Goal: Information Seeking & Learning: Learn about a topic

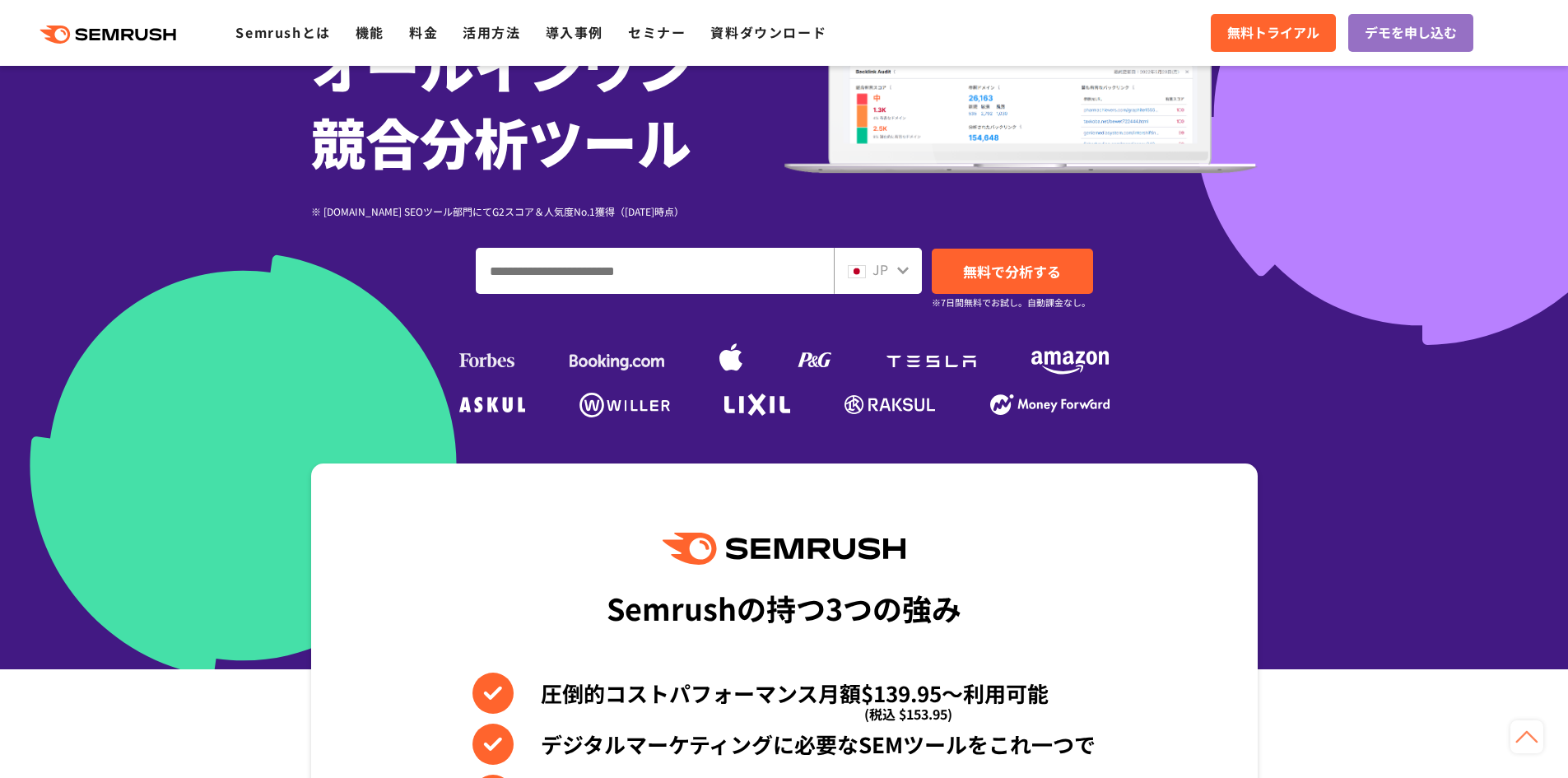
scroll to position [246, 0]
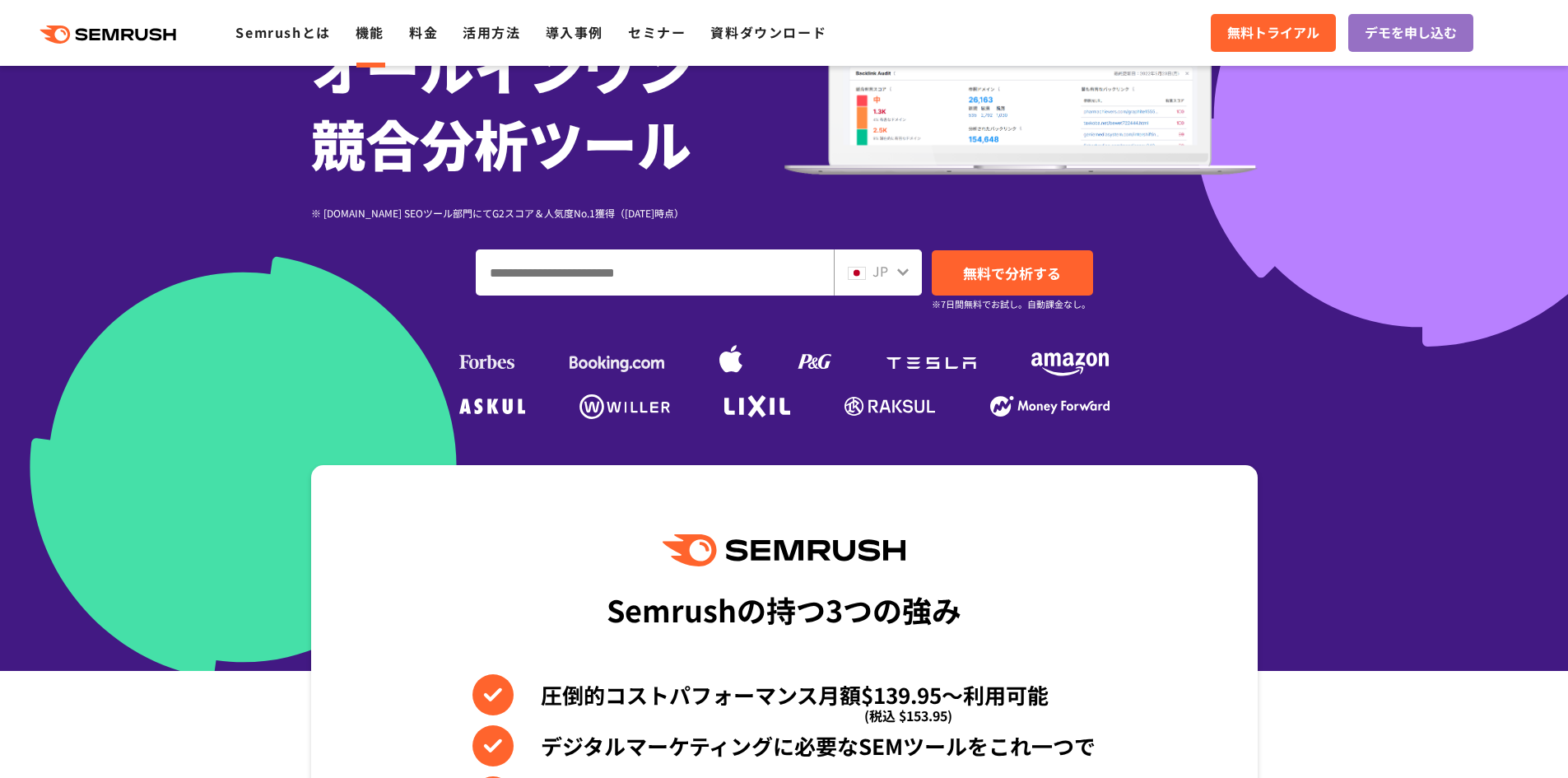
click at [381, 36] on link "機能" at bounding box center [370, 32] width 29 height 20
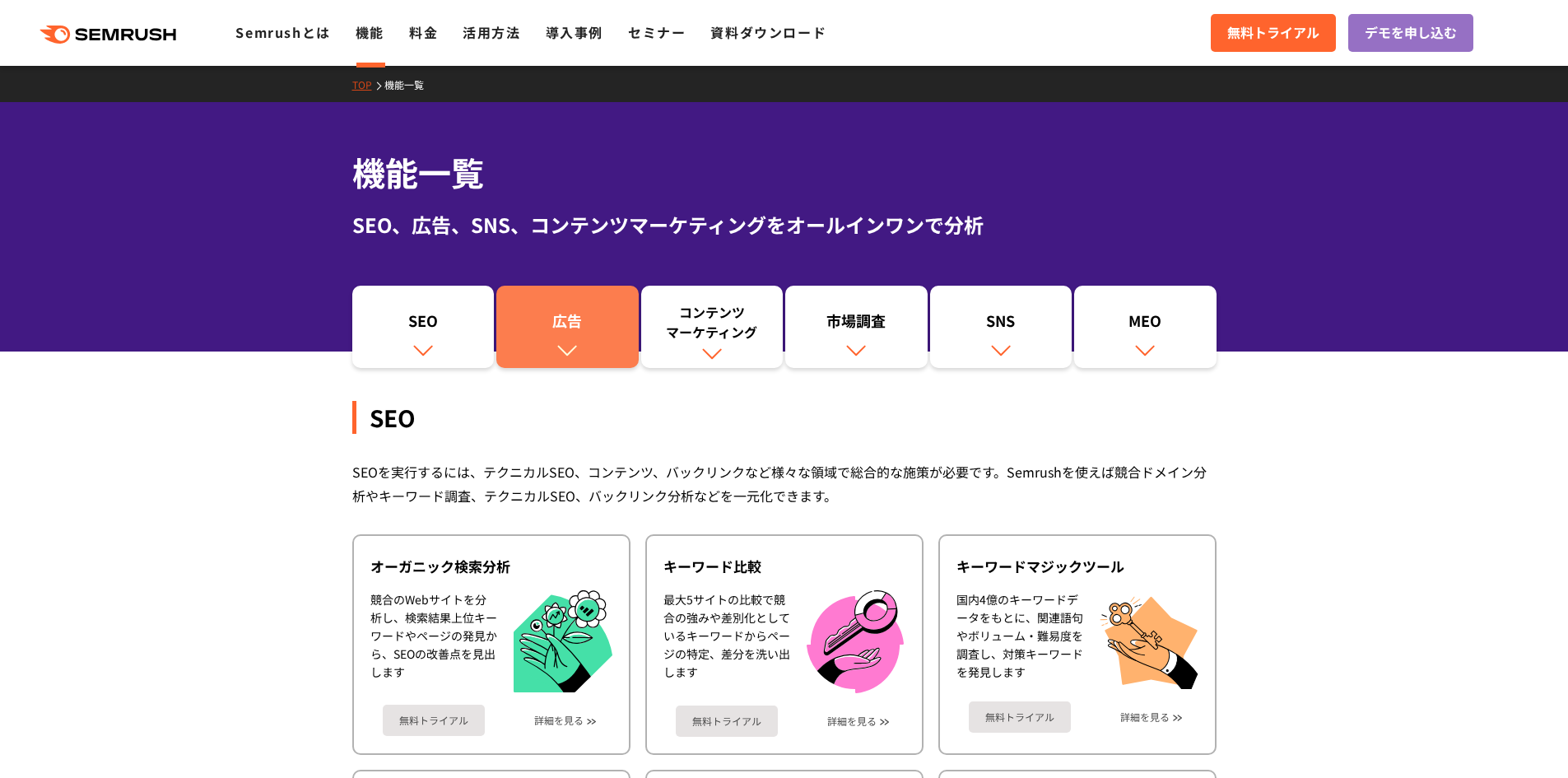
click at [586, 344] on link "広告" at bounding box center [567, 326] width 143 height 82
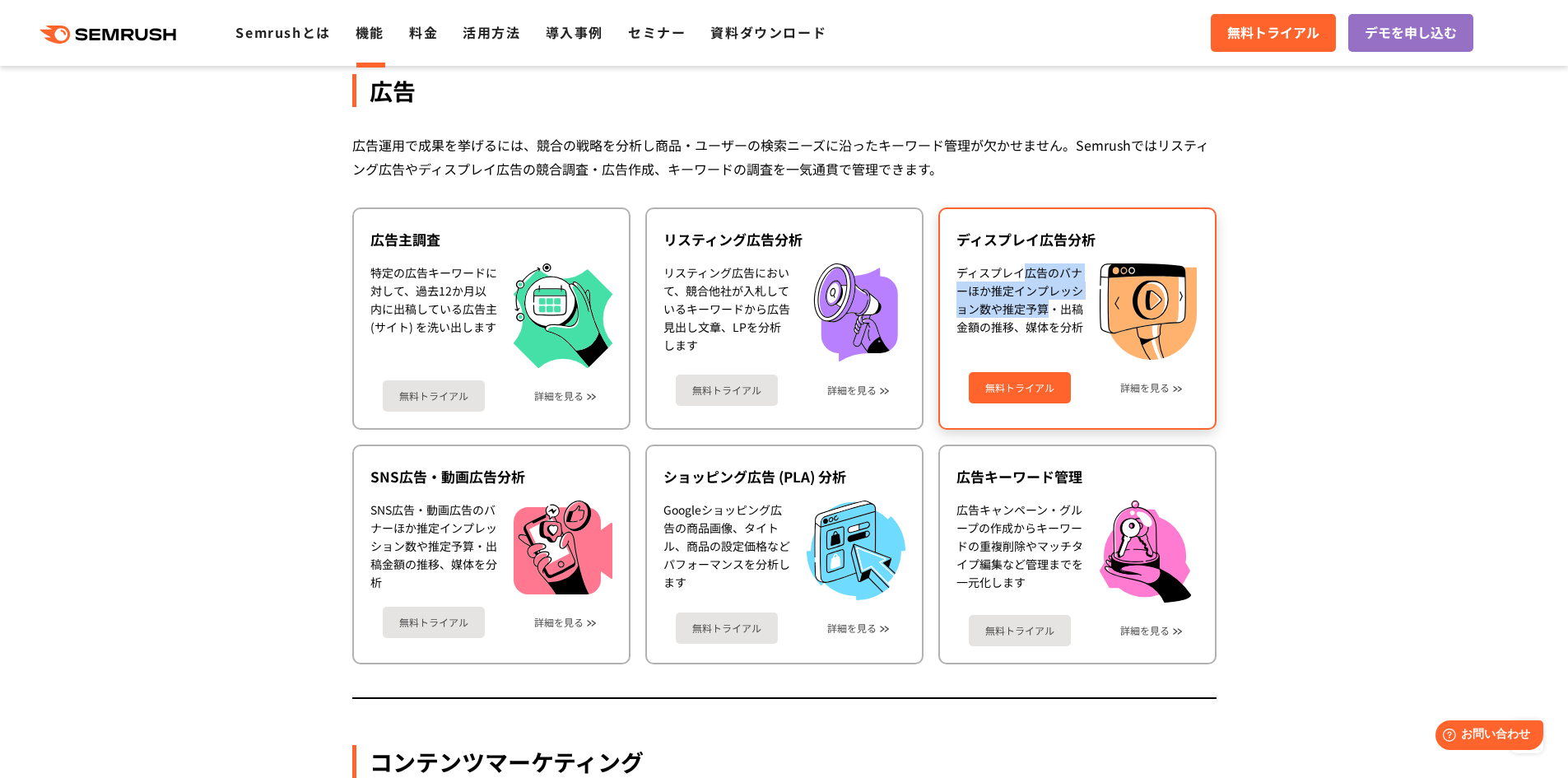
drag, startPoint x: 1024, startPoint y: 274, endPoint x: 1053, endPoint y: 306, distance: 43.2
click at [1053, 306] on div "ディスプレイ広告のバナーほか推定インプレッション数や推定予算・出稿金額の推移、媒体を分析" at bounding box center [1020, 312] width 127 height 97
click at [1053, 314] on div "ディスプレイ広告のバナーほか推定インプレッション数や推定予算・出稿金額の推移、媒体を分析" at bounding box center [1020, 312] width 127 height 97
drag, startPoint x: 1023, startPoint y: 303, endPoint x: 1058, endPoint y: 333, distance: 46.1
click at [1054, 333] on div "ディスプレイ広告のバナーほか推定インプレッション数や推定予算・出稿金額の推移、媒体を分析" at bounding box center [1020, 312] width 127 height 97
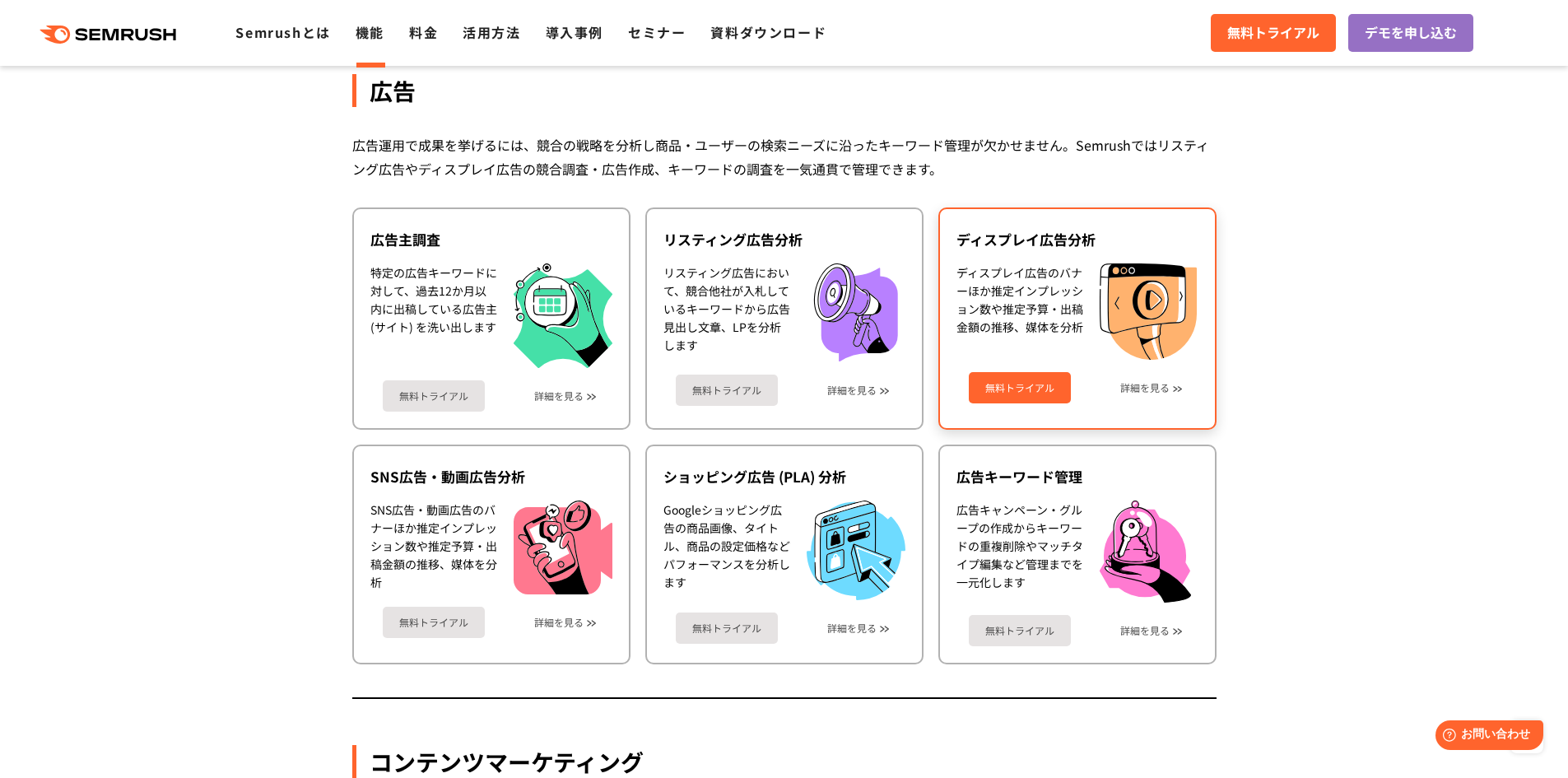
click at [1070, 336] on div "ディスプレイ広告のバナーほか推定インプレッション数や推定予算・出稿金額の推移、媒体を分析" at bounding box center [1020, 312] width 127 height 97
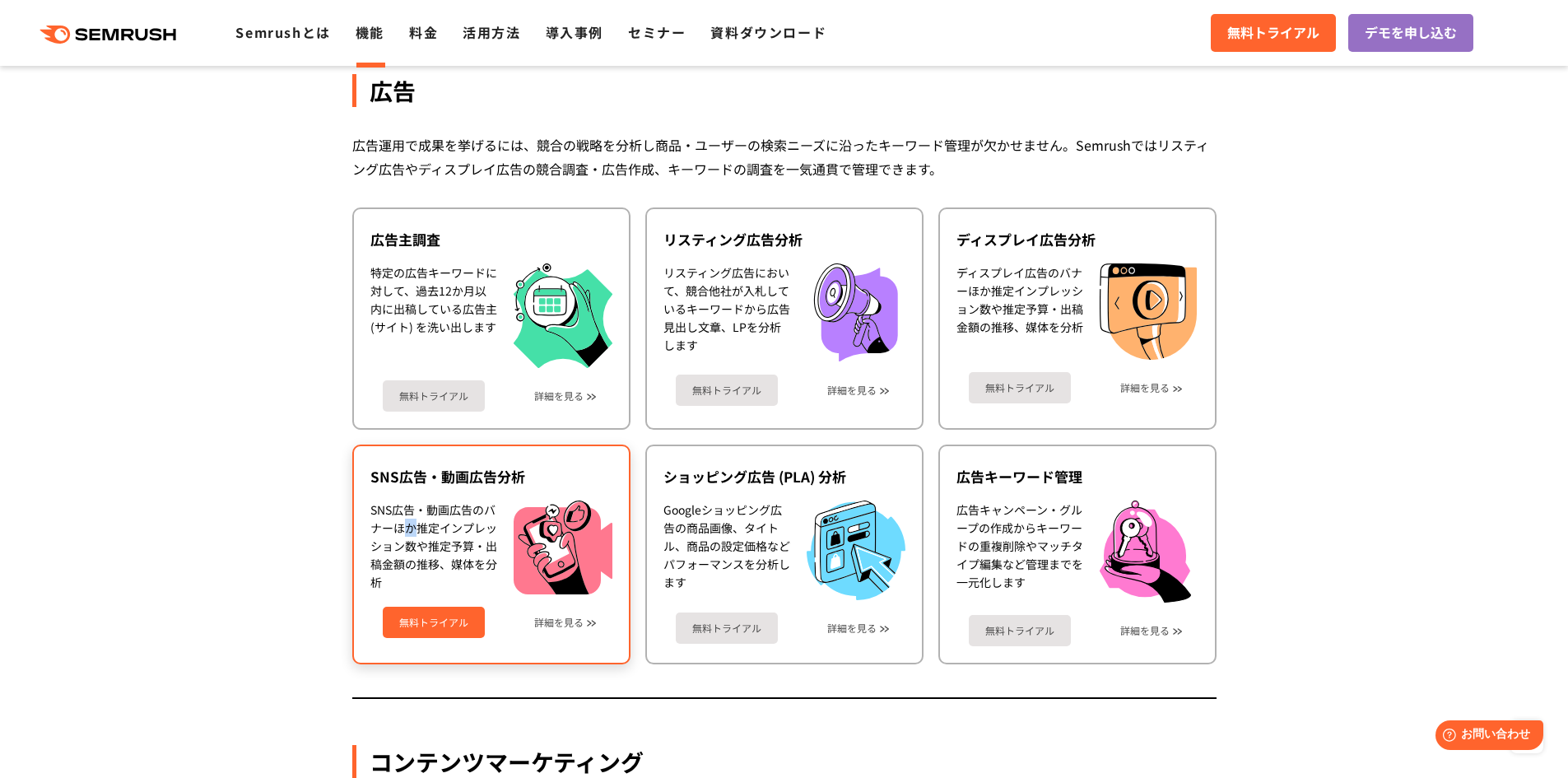
drag, startPoint x: 407, startPoint y: 521, endPoint x: 451, endPoint y: 548, distance: 51.6
click at [447, 547] on div "SNS広告・動画広告のバナーほか推定インプレッション数や推定予算・出稿金額の推移、媒体を分析" at bounding box center [434, 547] width 127 height 93
click at [467, 565] on div "SNS広告・動画広告のバナーほか推定インプレッション数や推定予算・出稿金額の推移、媒体を分析" at bounding box center [434, 547] width 127 height 93
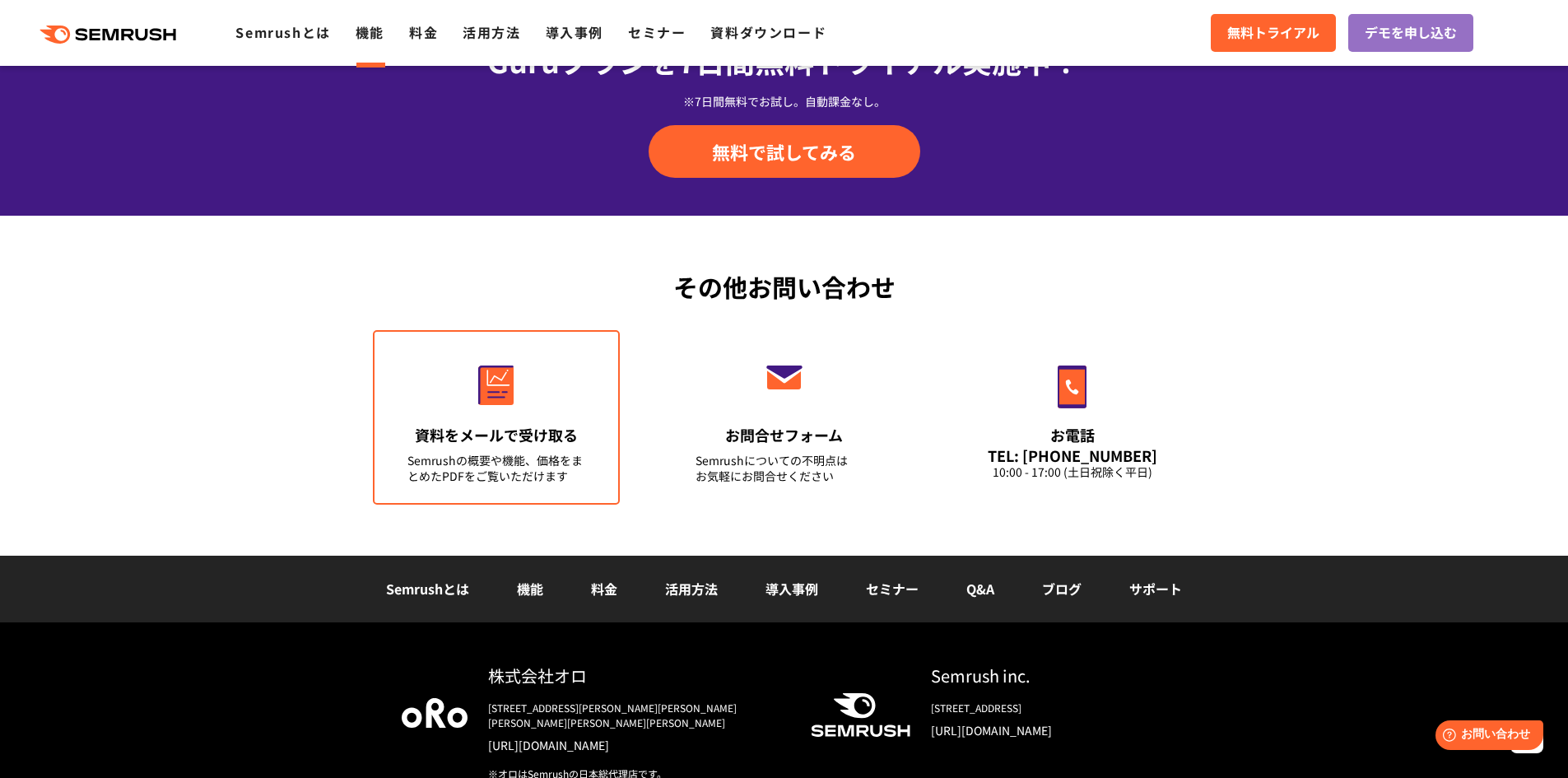
scroll to position [5498, 0]
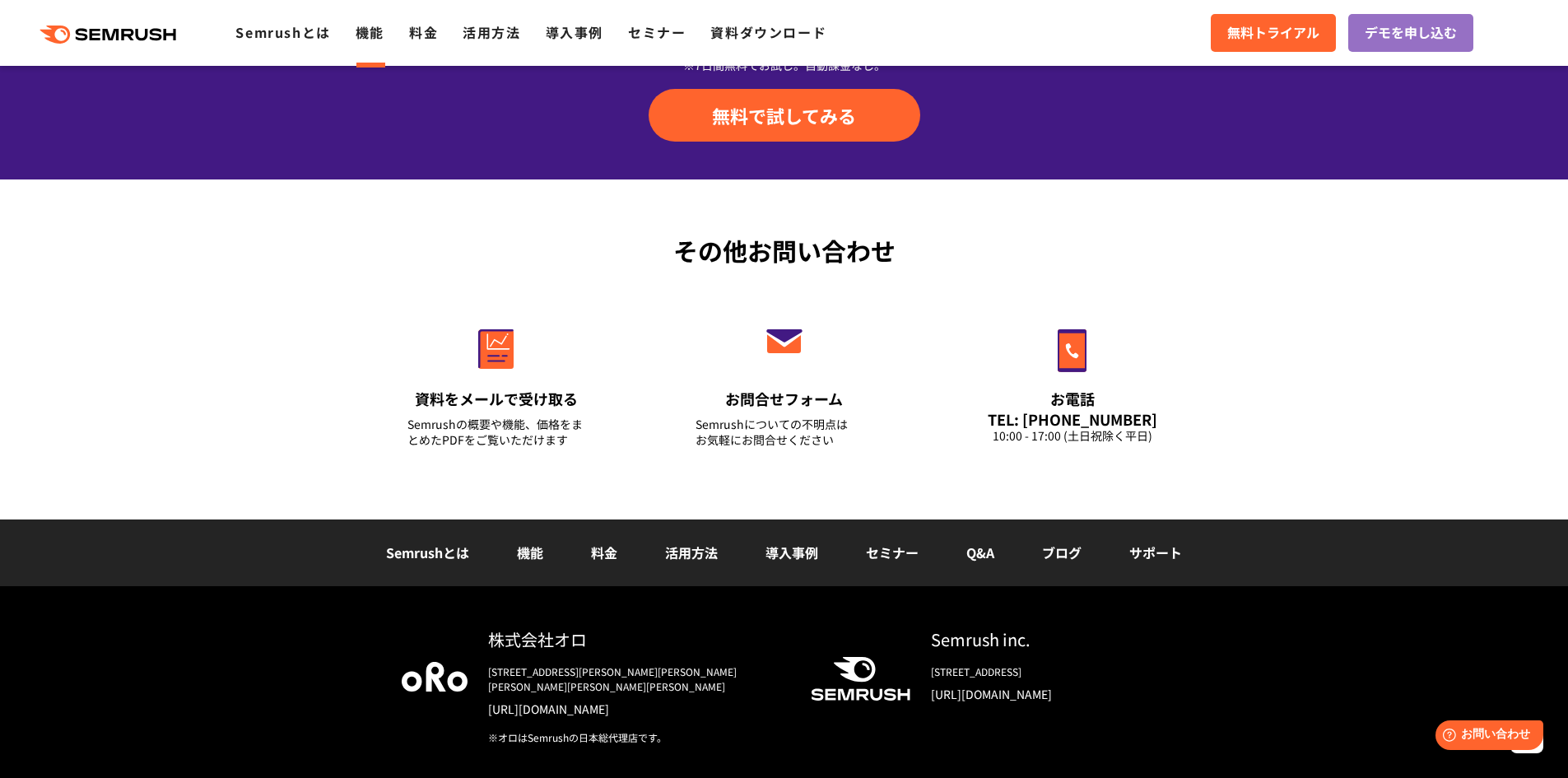
click at [178, 439] on div "その他お問い合わせ 資料をメールで受け取る Semrushの概要や機能、価格をまとめたPDFをご覧いただけます お問合せフォーム Semrushについての不明…" at bounding box center [784, 349] width 1568 height 340
click at [235, 383] on div "その他お問い合わせ 資料をメールで受け取る Semrushの概要や機能、価格をまとめたPDFをご覧いただけます お問合せフォーム Semrushについての不明…" at bounding box center [784, 349] width 1568 height 340
click at [608, 554] on link "料金" at bounding box center [604, 552] width 26 height 20
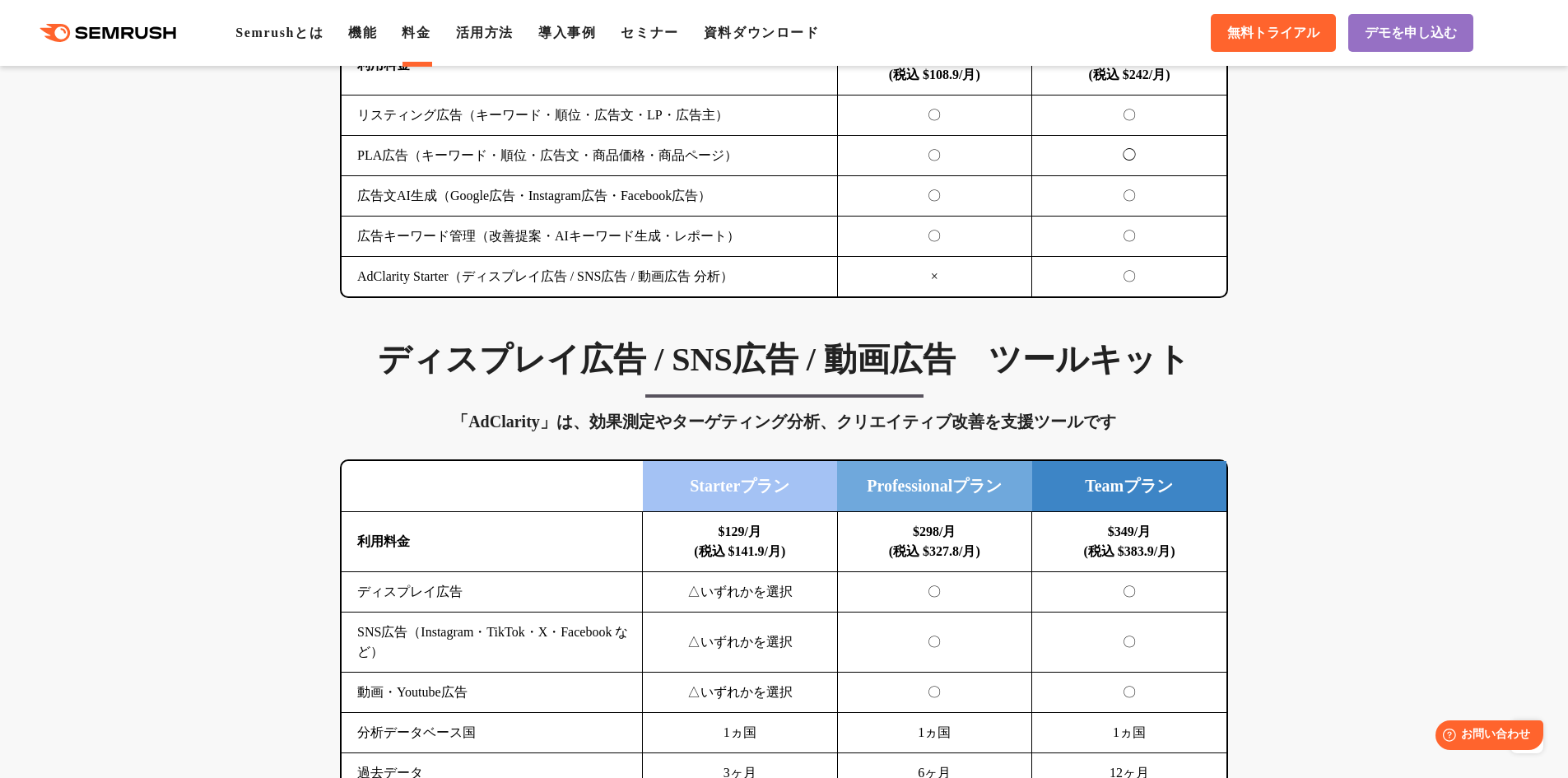
scroll to position [1975, 0]
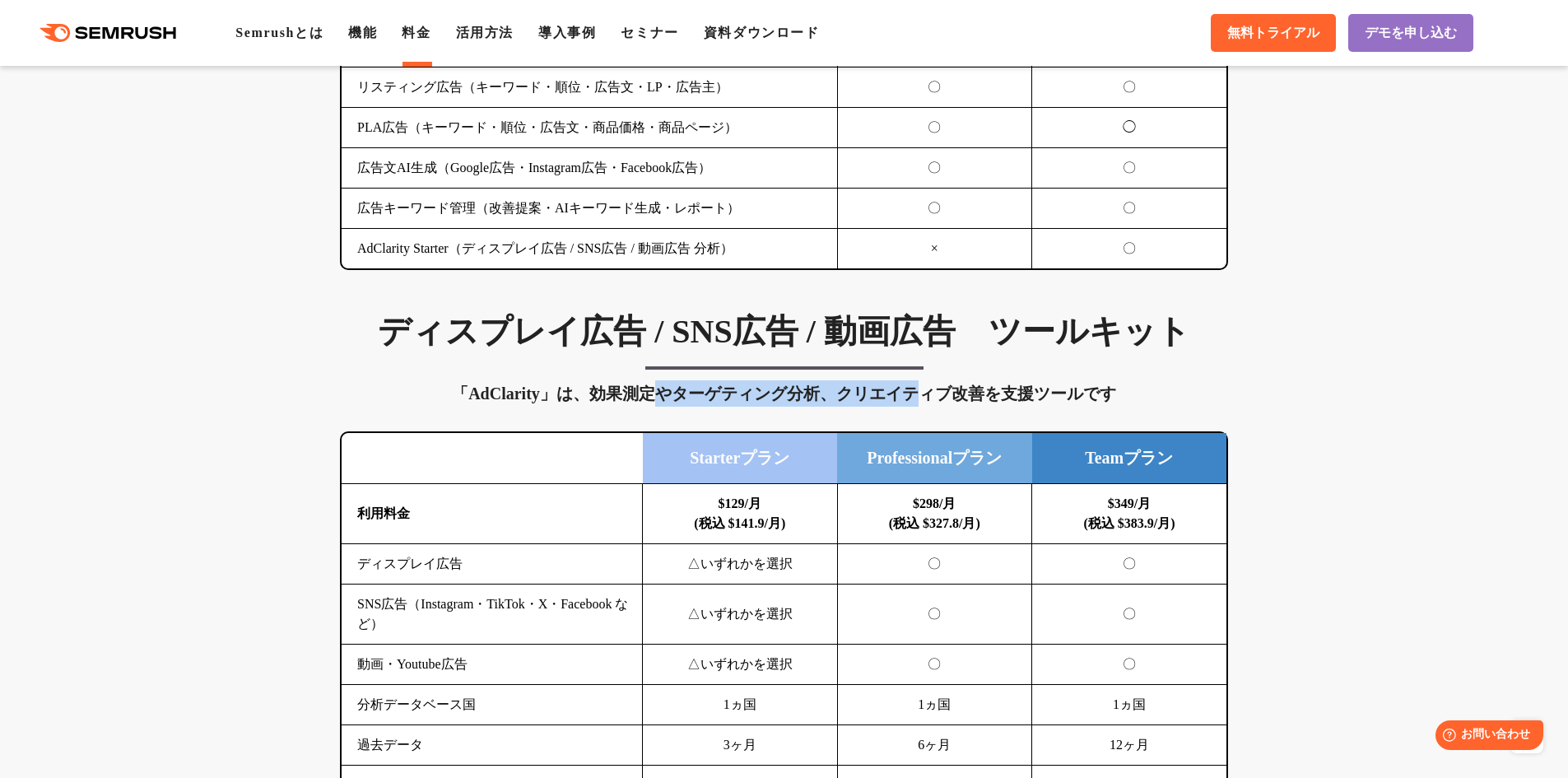
drag, startPoint x: 662, startPoint y: 394, endPoint x: 938, endPoint y: 400, distance: 276.1
click at [935, 400] on div "「AdClarity」は、効果測定やターゲティング分析、クリエイティブ改善を支援ツールです" at bounding box center [784, 393] width 888 height 26
click at [946, 402] on div "「AdClarity」は、効果測定やターゲティング分析、クリエイティブ改善を支援ツールです" at bounding box center [784, 393] width 888 height 26
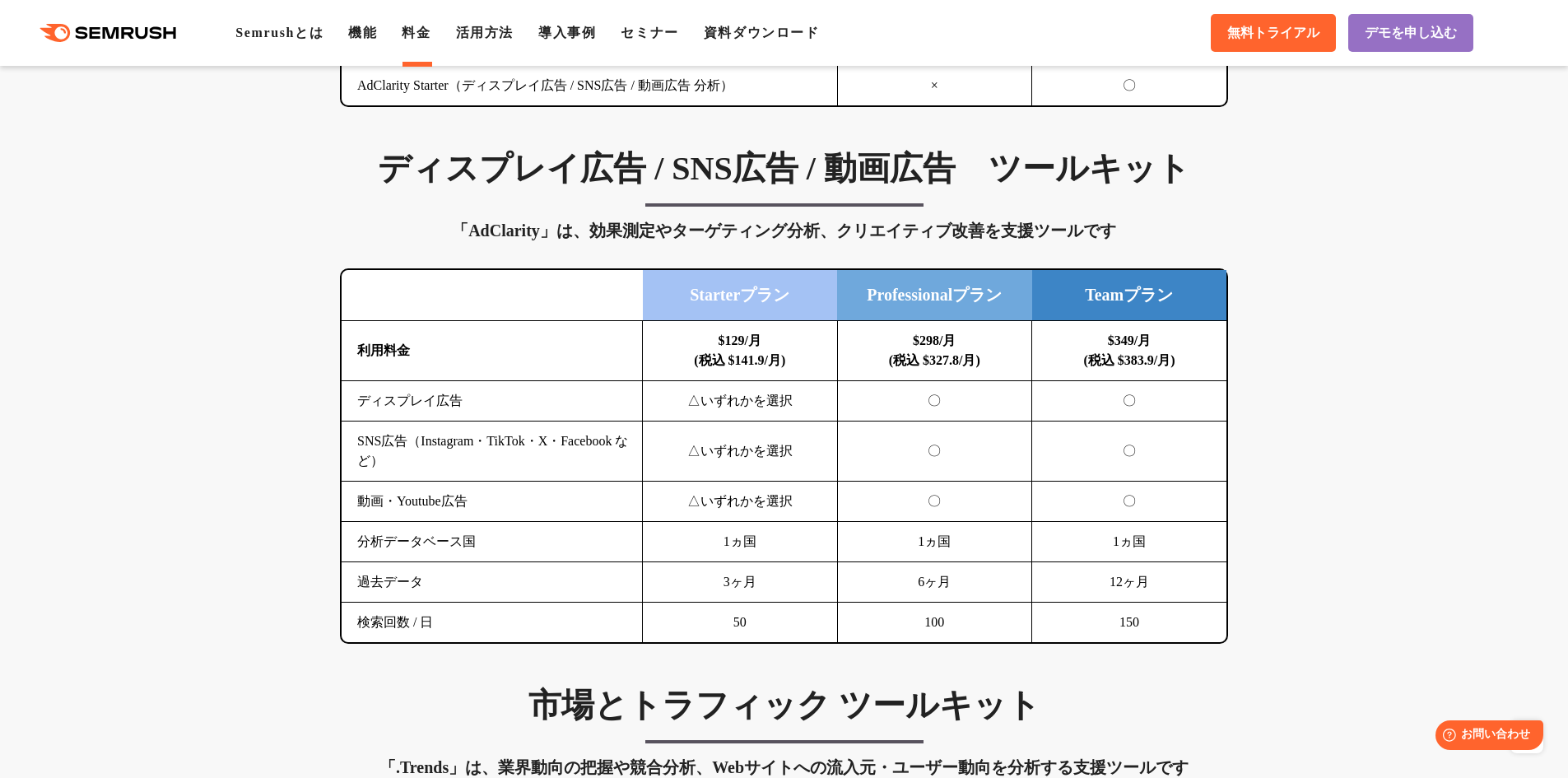
scroll to position [2140, 0]
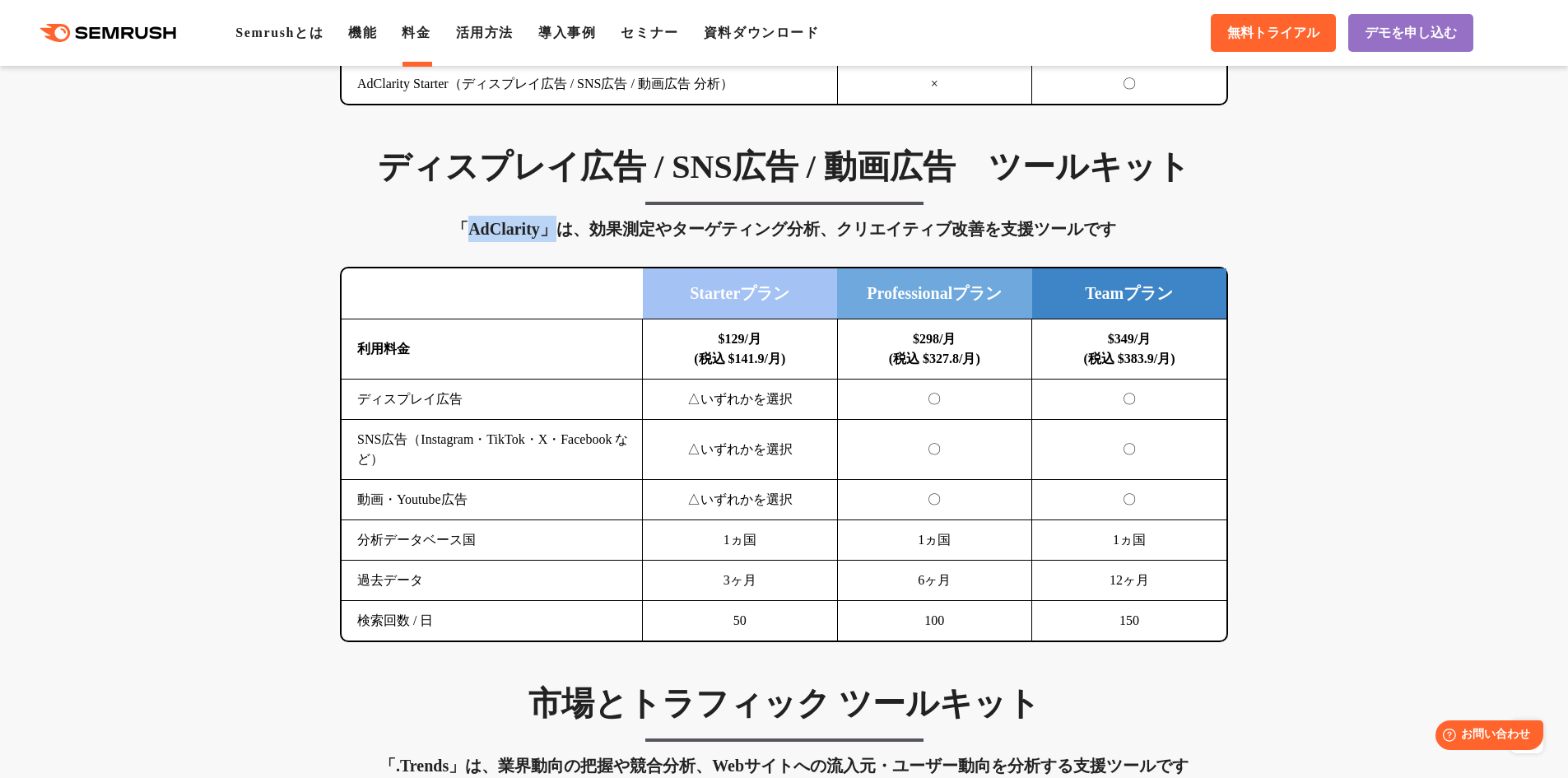
drag, startPoint x: 469, startPoint y: 229, endPoint x: 562, endPoint y: 229, distance: 93.0
click at [562, 229] on div "「AdClarity」は、効果測定やターゲティング分析、クリエイティブ改善を支援ツールです" at bounding box center [784, 228] width 888 height 26
click at [657, 222] on div "「AdClarity」は、効果測定やターゲティング分析、クリエイティブ改善を支援ツールです" at bounding box center [784, 228] width 888 height 26
click at [734, 166] on h3 "ディスプレイ広告 / SNS広告 / 動画広告　ツールキット" at bounding box center [784, 167] width 888 height 41
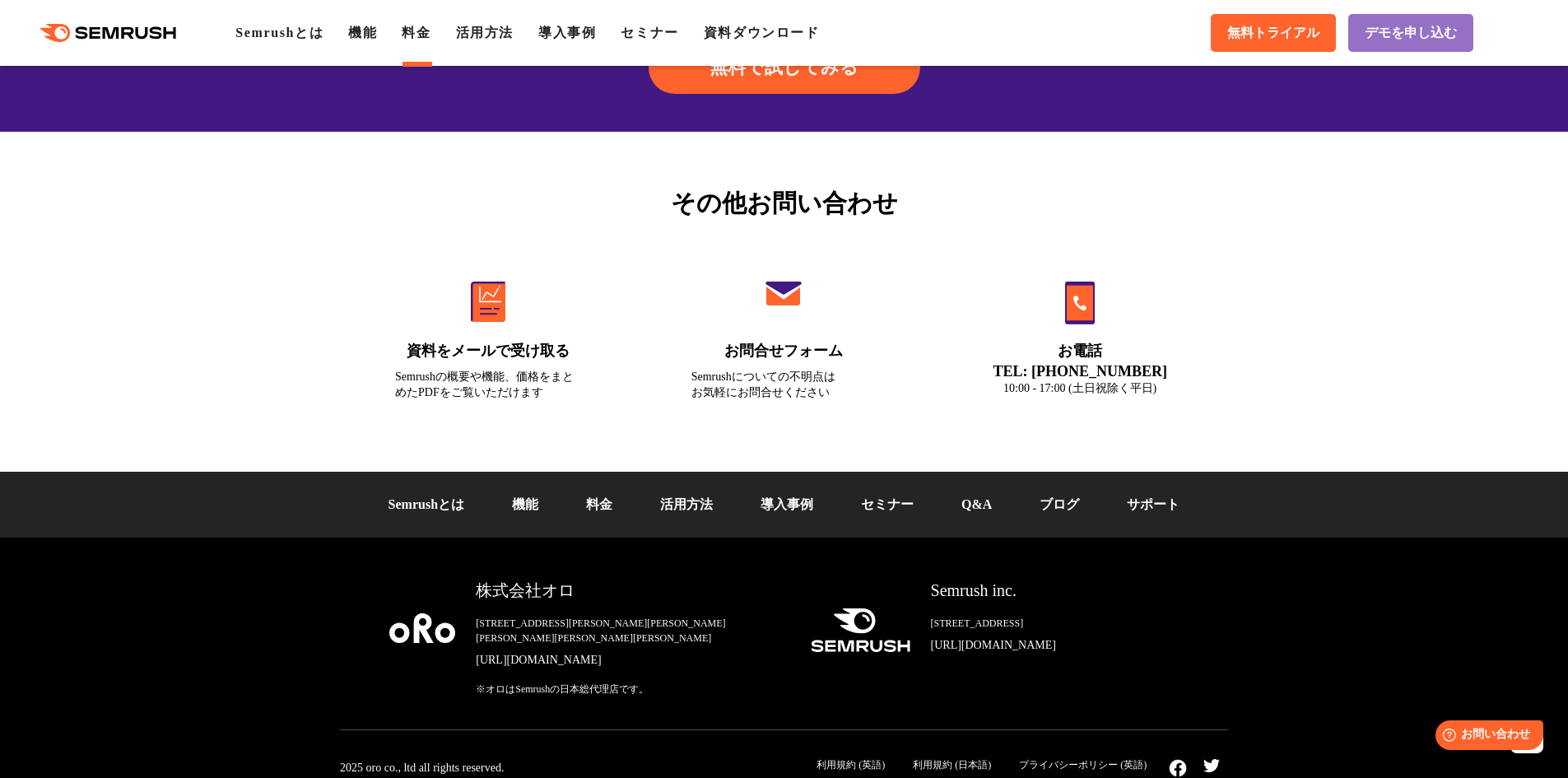
scroll to position [5518, 0]
click at [472, 371] on div "Semrushの概要や機能、価格をまとめたPDFをご覧いただけます" at bounding box center [487, 383] width 186 height 31
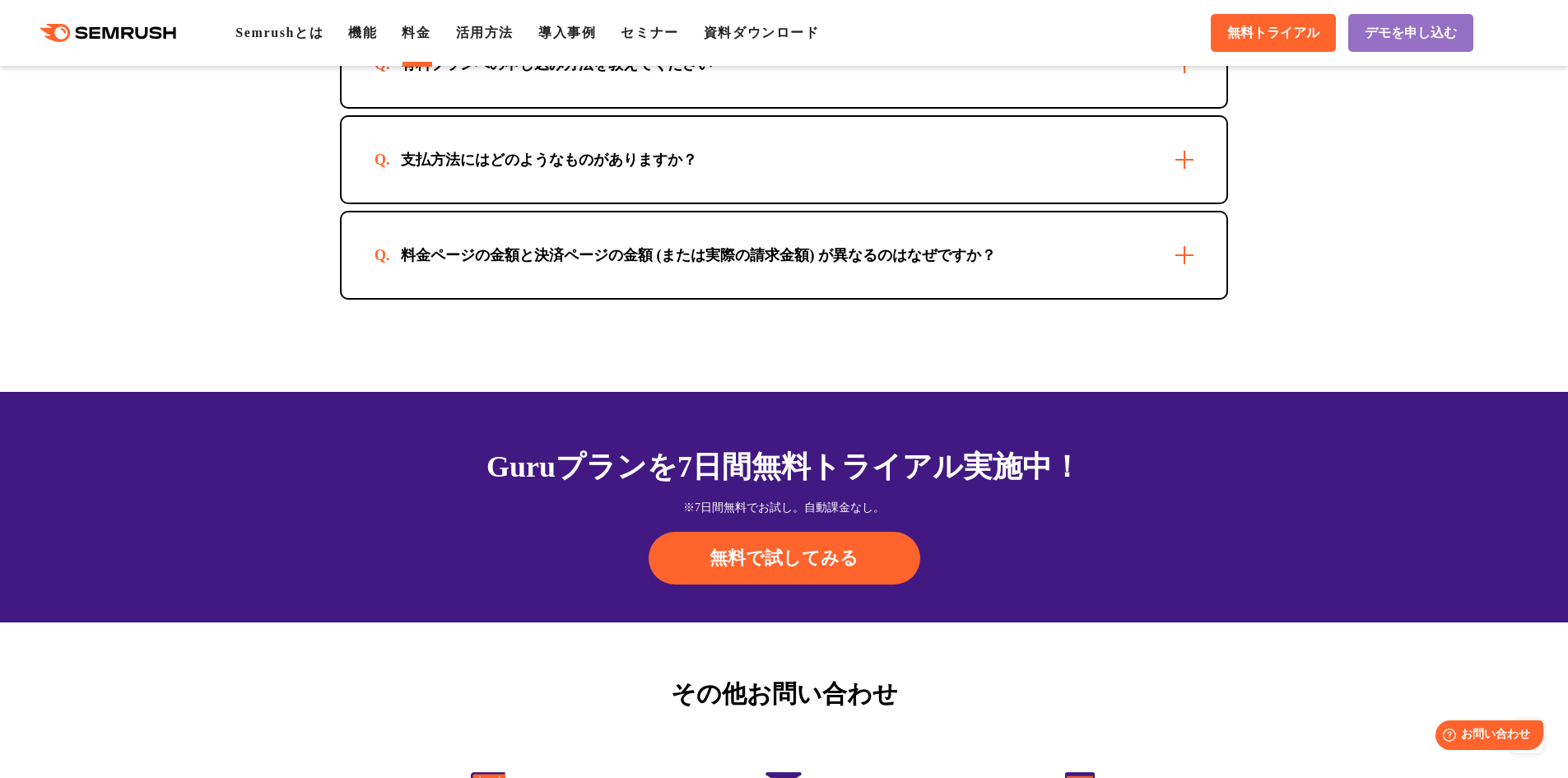
scroll to position [5024, 0]
